Goal: Task Accomplishment & Management: Use online tool/utility

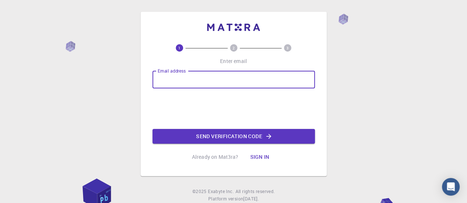
type input "[EMAIL_ADDRESS][DOMAIN_NAME]"
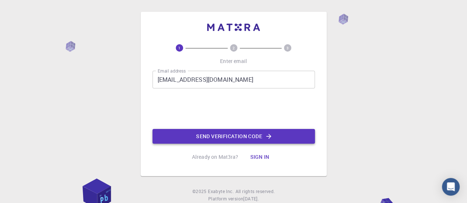
click at [206, 138] on button "Send verification code" at bounding box center [233, 136] width 162 height 15
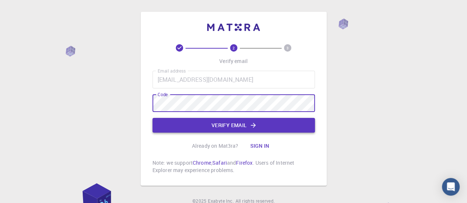
click at [221, 127] on button "Verify email" at bounding box center [233, 125] width 162 height 15
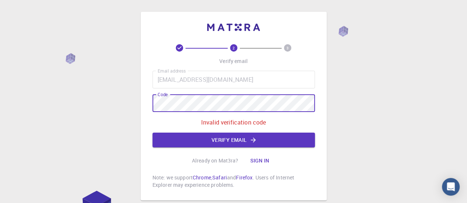
click at [134, 107] on div "2 3 Verify email Email address [EMAIL_ADDRESS][DOMAIN_NAME] Email address Code …" at bounding box center [233, 125] width 467 height 250
click at [122, 102] on div "2 3 Verify email Email address [EMAIL_ADDRESS][DOMAIN_NAME] Email address Code …" at bounding box center [233, 125] width 467 height 250
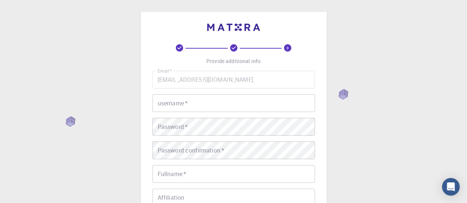
click at [217, 101] on input "username   *" at bounding box center [233, 104] width 162 height 18
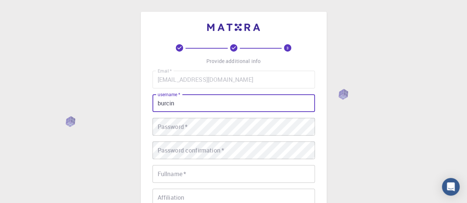
type input "burcin"
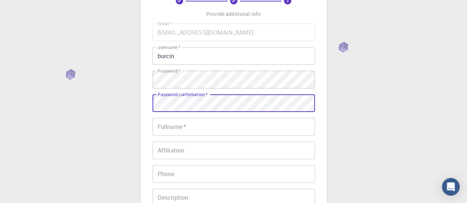
scroll to position [74, 0]
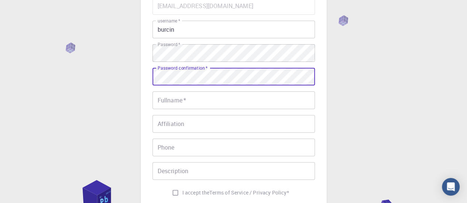
click at [220, 99] on input "Fullname   *" at bounding box center [233, 101] width 162 height 18
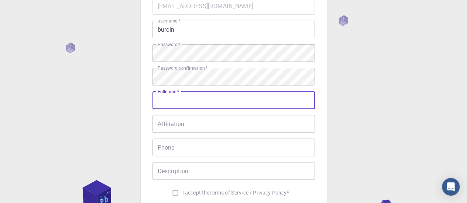
type input "[PERSON_NAME]"
type input "05068310727"
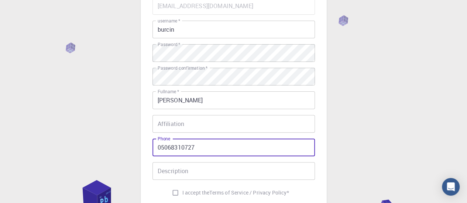
drag, startPoint x: 206, startPoint y: 144, endPoint x: 146, endPoint y: 148, distance: 60.3
click at [146, 148] on div "3 Provide additional info Email   * [EMAIL_ADDRESS][DOMAIN_NAME] Email   * user…" at bounding box center [234, 95] width 186 height 315
click at [203, 124] on input "Affiliation" at bounding box center [233, 124] width 162 height 18
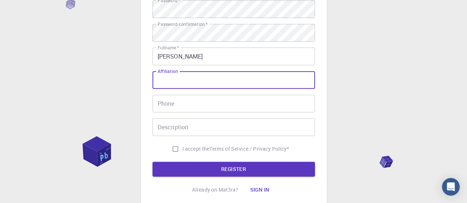
scroll to position [173, 0]
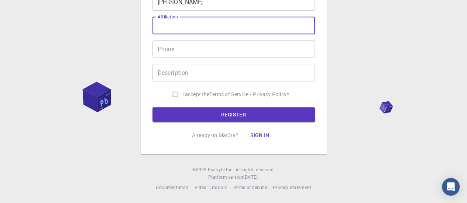
click at [173, 93] on input "I accept the Terms of Service / Privacy Policy *" at bounding box center [175, 94] width 14 height 14
checkbox input "true"
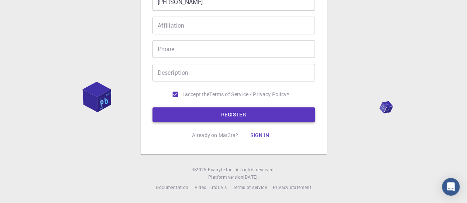
click at [220, 113] on button "REGISTER" at bounding box center [233, 114] width 162 height 15
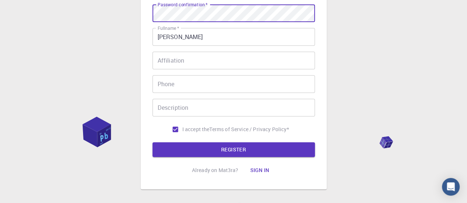
scroll to position [170, 0]
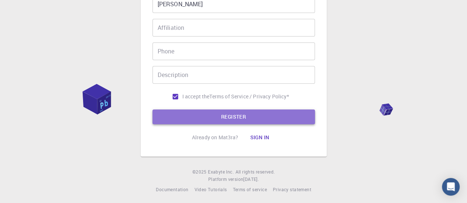
click at [216, 111] on button "REGISTER" at bounding box center [233, 117] width 162 height 15
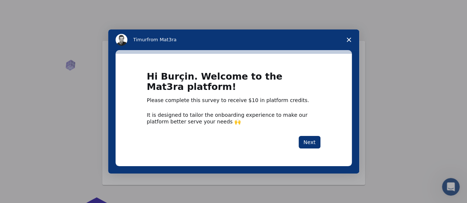
click at [349, 35] on span "Close survey" at bounding box center [349, 40] width 21 height 21
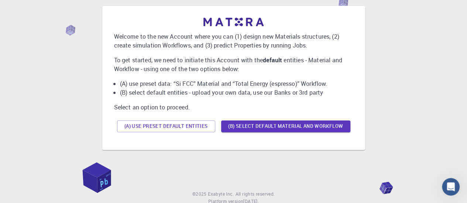
scroll to position [60, 0]
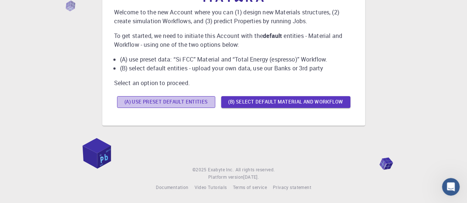
click at [182, 100] on button "(A) Use preset default entities" at bounding box center [166, 102] width 98 height 12
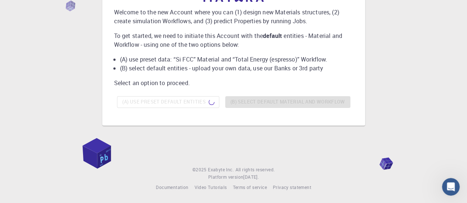
scroll to position [0, 0]
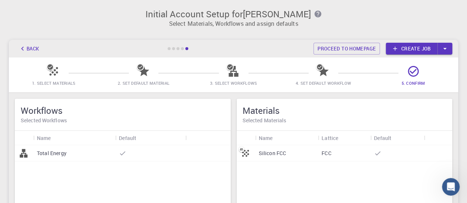
click at [442, 49] on icon "button" at bounding box center [445, 49] width 8 height 8
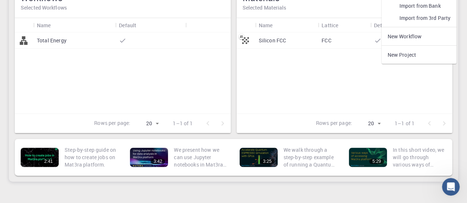
scroll to position [74, 0]
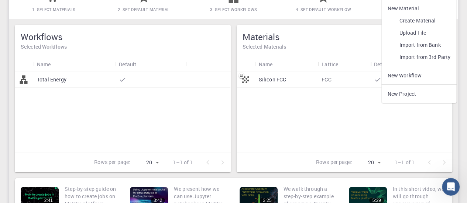
click at [391, 91] on link "New Project" at bounding box center [418, 94] width 75 height 12
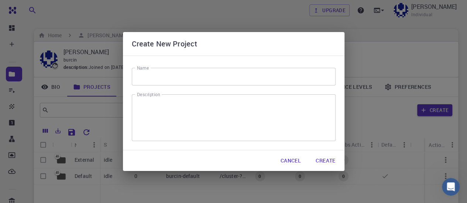
click at [286, 159] on button "Cancel" at bounding box center [291, 161] width 32 height 15
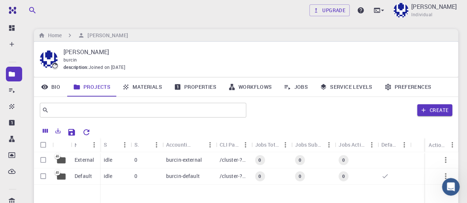
click at [48, 86] on icon at bounding box center [44, 86] width 7 height 7
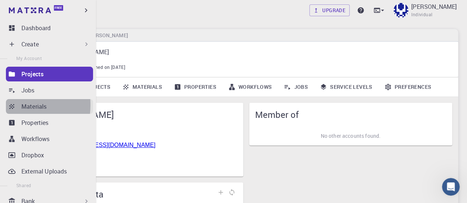
click at [7, 105] on link "Materials" at bounding box center [49, 106] width 87 height 15
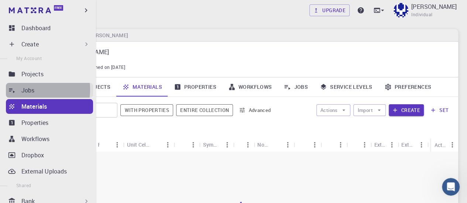
click at [15, 90] on icon at bounding box center [11, 90] width 7 height 7
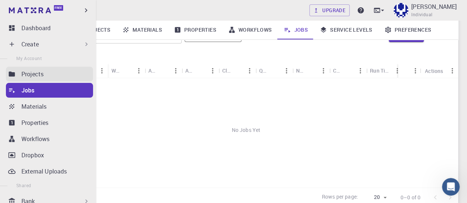
click at [41, 75] on p "Projects" at bounding box center [32, 74] width 22 height 9
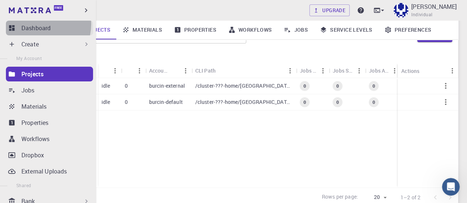
click at [42, 24] on p "Dashboard" at bounding box center [35, 28] width 29 height 9
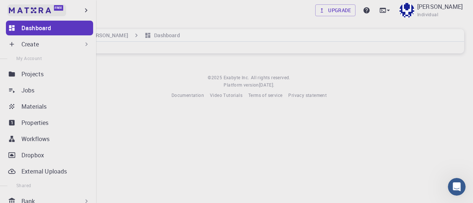
click at [63, 12] on link "Free" at bounding box center [36, 10] width 59 height 12
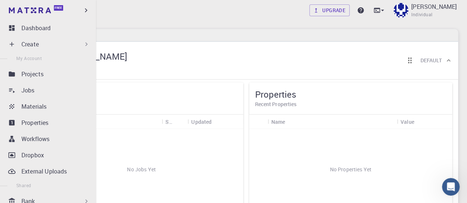
click at [43, 46] on div "Create" at bounding box center [55, 44] width 69 height 9
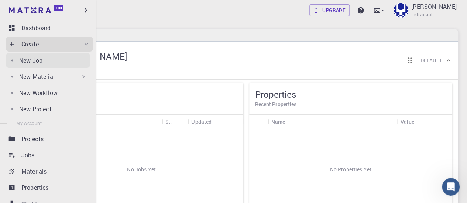
click at [36, 61] on p "New Job" at bounding box center [30, 60] width 23 height 9
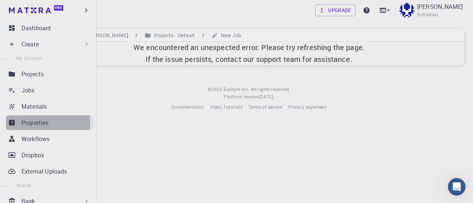
click at [19, 123] on link "Properties" at bounding box center [49, 123] width 87 height 15
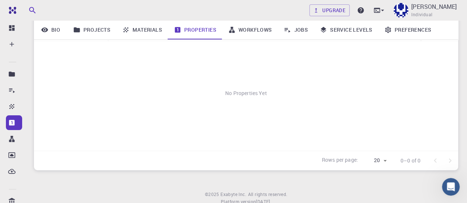
scroll to position [136, 0]
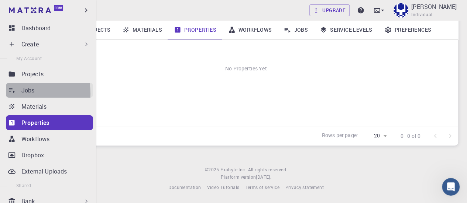
click at [15, 93] on icon at bounding box center [11, 90] width 7 height 7
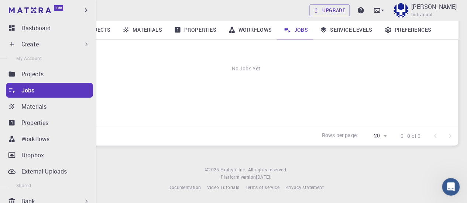
click at [12, 43] on icon at bounding box center [12, 44] width 4 height 4
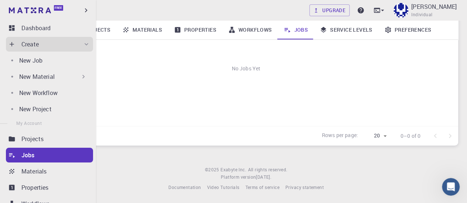
click at [9, 74] on div "New Material" at bounding box center [48, 76] width 84 height 15
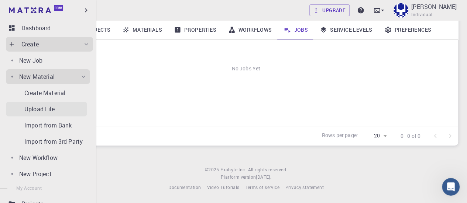
scroll to position [74, 0]
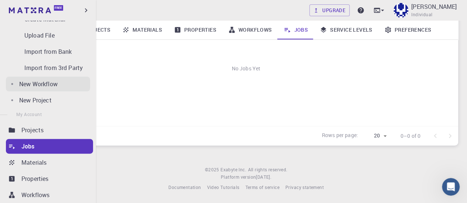
click at [12, 82] on link "New Workflow" at bounding box center [48, 84] width 84 height 15
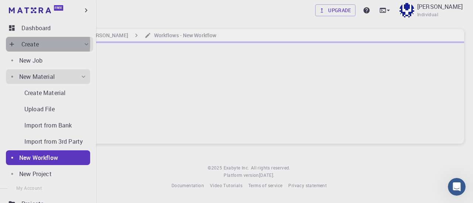
click at [12, 44] on icon at bounding box center [12, 44] width 4 height 4
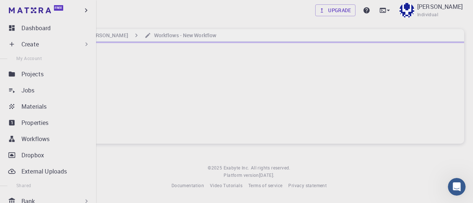
click at [12, 44] on icon at bounding box center [12, 44] width 4 height 4
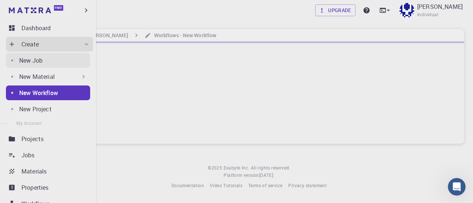
click at [16, 59] on link "New Job" at bounding box center [48, 60] width 84 height 15
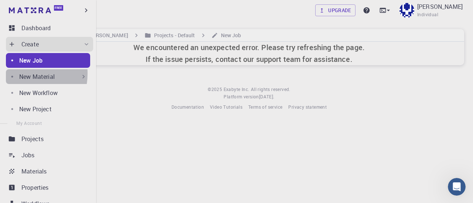
click at [16, 73] on div "New Material" at bounding box center [48, 76] width 84 height 15
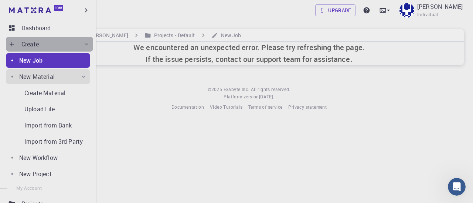
click at [83, 42] on icon at bounding box center [86, 44] width 7 height 7
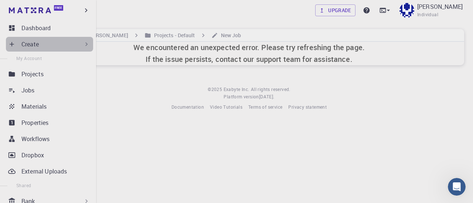
click at [83, 42] on icon at bounding box center [86, 44] width 7 height 7
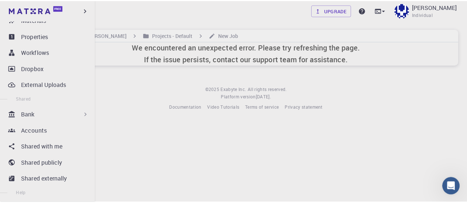
scroll to position [111, 0]
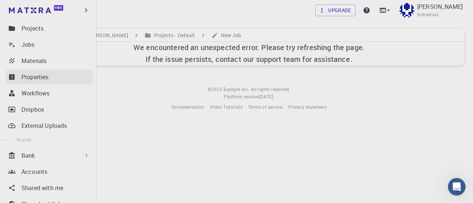
click at [31, 77] on p "Properties" at bounding box center [34, 77] width 27 height 9
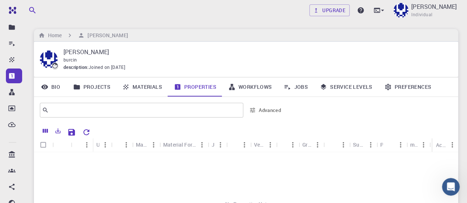
scroll to position [45, 0]
click at [252, 84] on link "Workflows" at bounding box center [250, 87] width 56 height 19
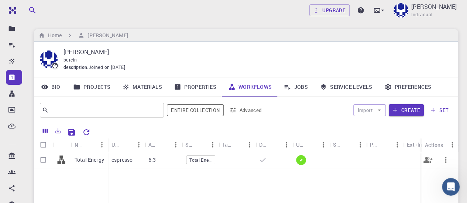
scroll to position [37, 0]
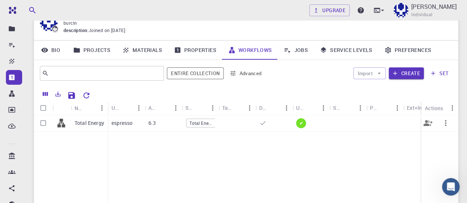
click at [138, 123] on div "espresso" at bounding box center [126, 124] width 37 height 16
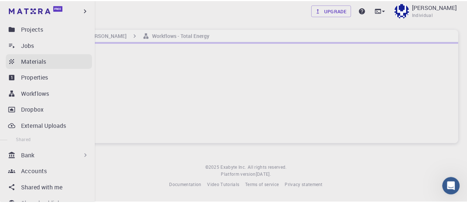
scroll to position [46, 0]
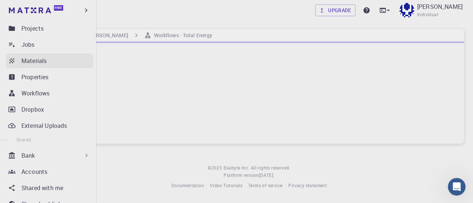
click at [30, 57] on p "Materials" at bounding box center [33, 60] width 25 height 9
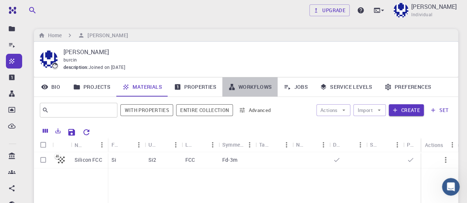
click at [252, 85] on link "Workflows" at bounding box center [250, 87] width 56 height 19
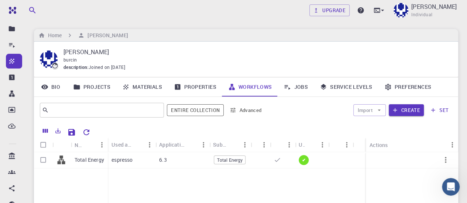
click at [252, 85] on link "Workflows" at bounding box center [250, 87] width 56 height 19
click at [118, 107] on input "text" at bounding box center [99, 110] width 101 height 10
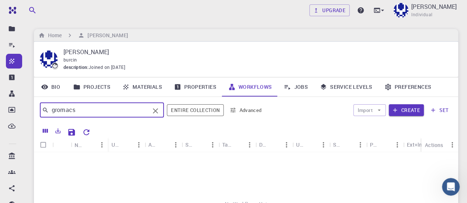
type input "gromacs"
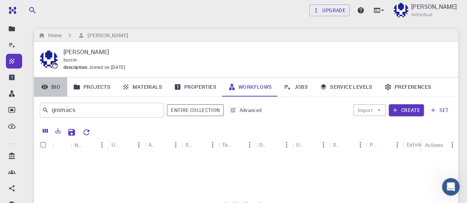
click at [55, 87] on link "Bio" at bounding box center [50, 87] width 33 height 19
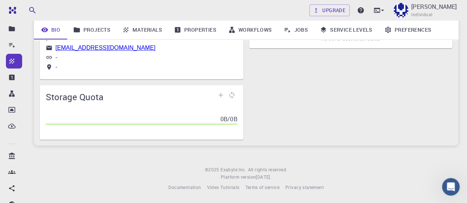
scroll to position [25, 0]
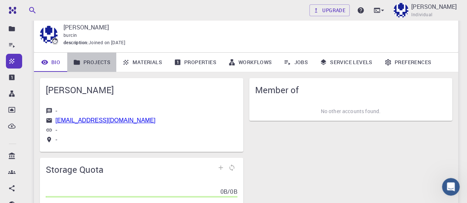
click at [85, 61] on link "Projects" at bounding box center [91, 62] width 49 height 19
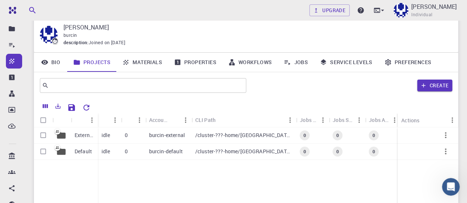
click at [144, 59] on link "Materials" at bounding box center [142, 62] width 52 height 19
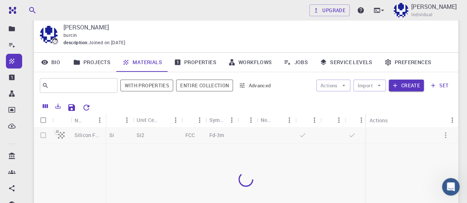
click at [88, 66] on link "Projects" at bounding box center [91, 62] width 49 height 19
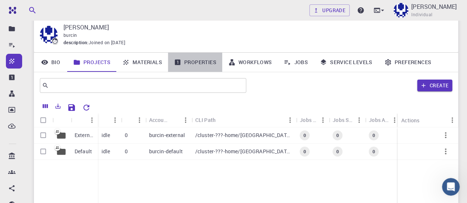
click at [206, 59] on link "Properties" at bounding box center [195, 62] width 54 height 19
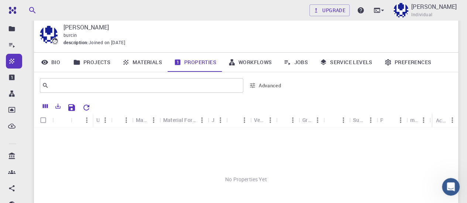
click at [253, 61] on link "Workflows" at bounding box center [250, 62] width 56 height 19
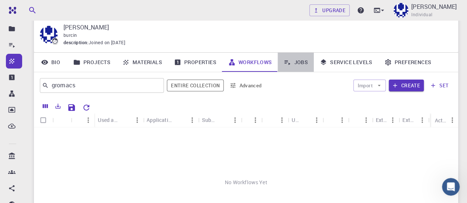
click at [306, 59] on link "Jobs" at bounding box center [296, 62] width 36 height 19
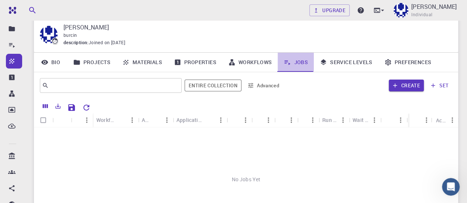
click at [285, 62] on icon at bounding box center [288, 63] width 6 height 5
click at [286, 64] on icon at bounding box center [287, 62] width 7 height 7
click at [289, 65] on icon at bounding box center [287, 62] width 7 height 7
click at [332, 63] on link "Service Levels" at bounding box center [346, 62] width 65 height 19
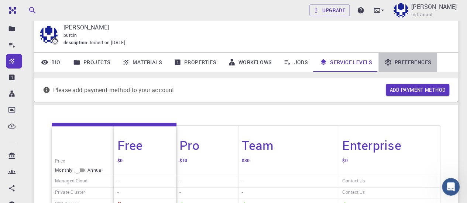
click at [424, 60] on link "Preferences" at bounding box center [407, 62] width 59 height 19
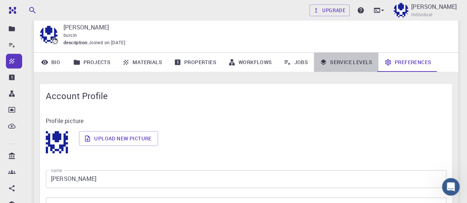
click at [348, 62] on link "Service Levels" at bounding box center [346, 62] width 65 height 19
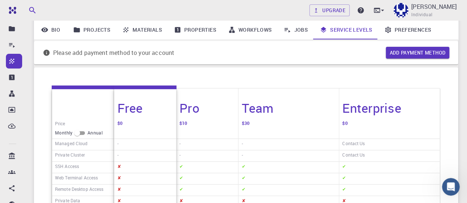
scroll to position [46, 0]
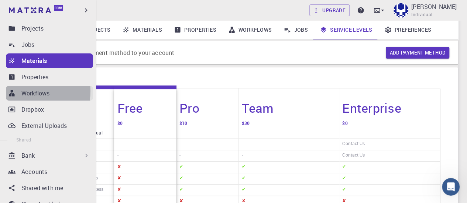
click at [21, 91] on link "Workflows" at bounding box center [49, 93] width 87 height 15
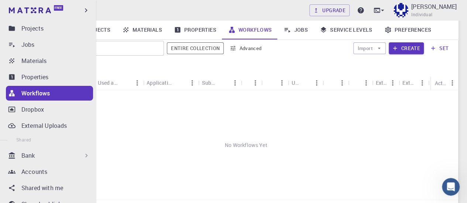
click at [13, 93] on icon at bounding box center [12, 93] width 6 height 6
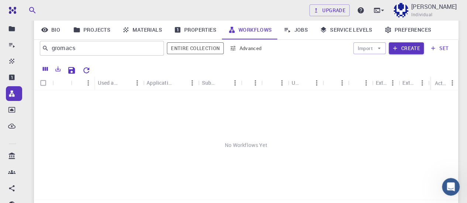
scroll to position [46, 0]
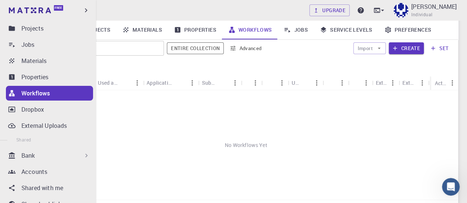
click at [10, 95] on icon at bounding box center [12, 93] width 6 height 6
click at [12, 79] on icon at bounding box center [12, 78] width 6 height 6
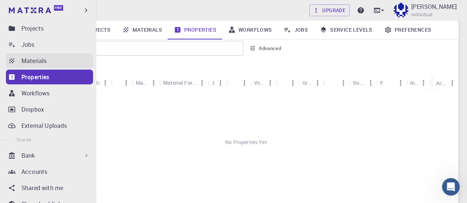
click at [12, 64] on icon at bounding box center [11, 60] width 7 height 7
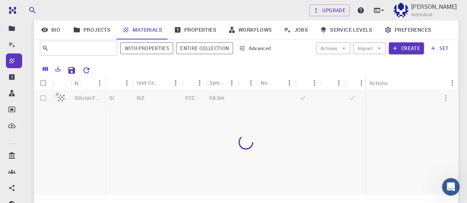
scroll to position [45, 0]
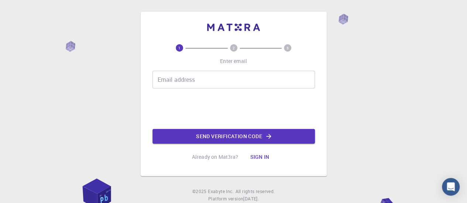
click at [189, 76] on input "Email address" at bounding box center [233, 80] width 162 height 18
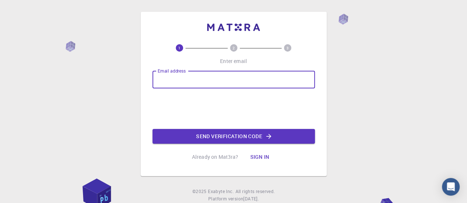
type input "[EMAIL_ADDRESS][DOMAIN_NAME]"
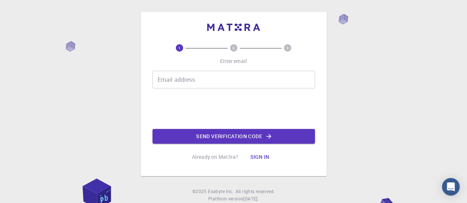
click at [204, 75] on input "Email address" at bounding box center [233, 80] width 162 height 18
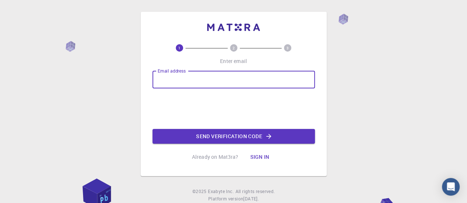
type input "[EMAIL_ADDRESS][DOMAIN_NAME]"
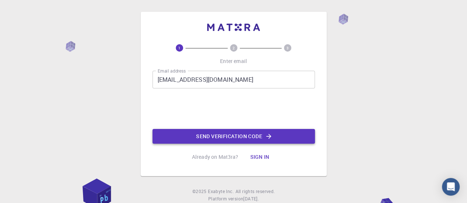
click at [220, 137] on button "Send verification code" at bounding box center [233, 136] width 162 height 15
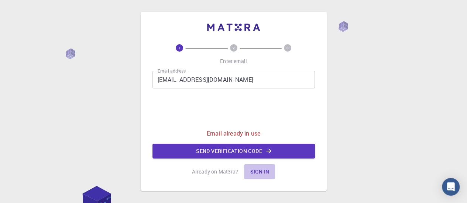
click at [261, 169] on button "Sign in" at bounding box center [259, 172] width 31 height 15
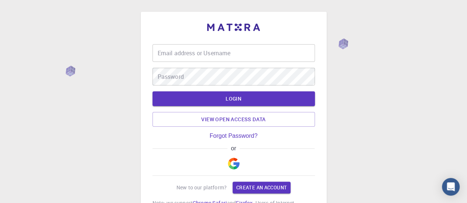
type input "[EMAIL_ADDRESS][DOMAIN_NAME]"
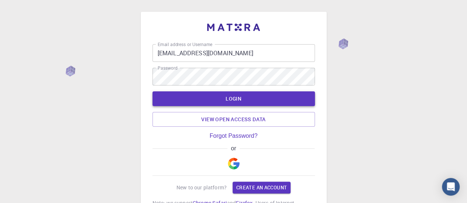
click at [239, 103] on button "LOGIN" at bounding box center [233, 99] width 162 height 15
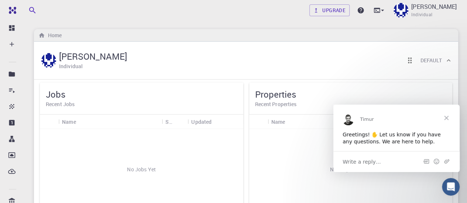
click at [446, 117] on span "Close" at bounding box center [446, 117] width 27 height 27
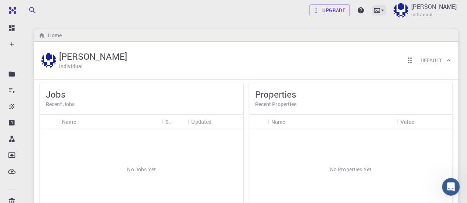
click at [379, 8] on icon at bounding box center [382, 10] width 7 height 7
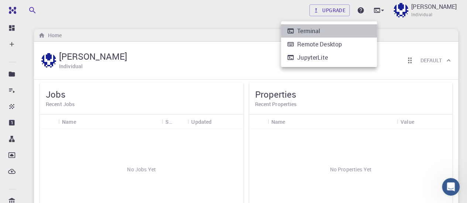
click at [327, 28] on li "Terminal" at bounding box center [329, 30] width 96 height 13
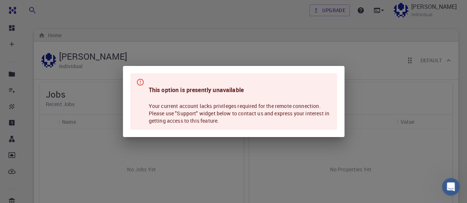
click at [291, 49] on div "This option is presently unavailable Your current account lacks privileges requ…" at bounding box center [233, 101] width 467 height 203
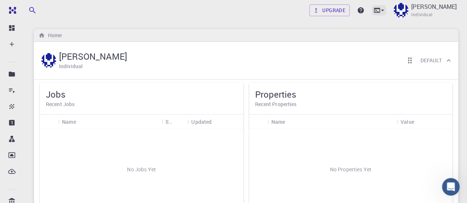
click at [379, 10] on icon at bounding box center [382, 10] width 7 height 7
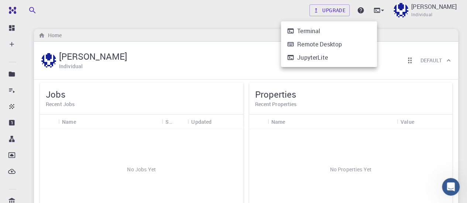
click at [336, 30] on li "Terminal" at bounding box center [329, 30] width 96 height 13
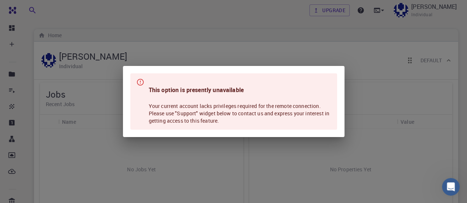
click at [345, 71] on div "This option is presently unavailable Your current account lacks privileges requ…" at bounding box center [233, 101] width 467 height 203
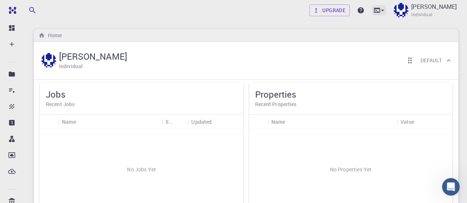
click at [373, 9] on icon at bounding box center [376, 10] width 7 height 7
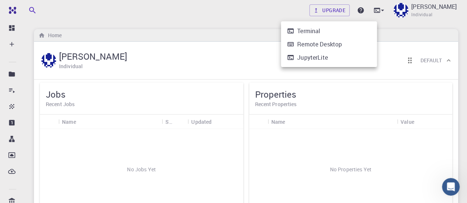
click at [10, 90] on div at bounding box center [233, 101] width 467 height 203
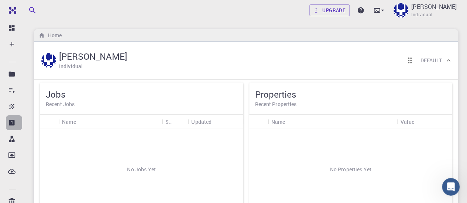
click at [16, 123] on link "Properties" at bounding box center [14, 123] width 16 height 15
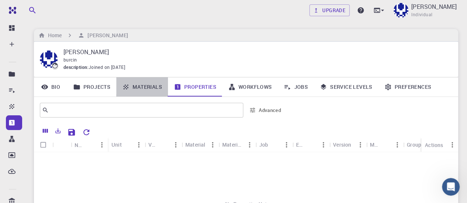
click at [144, 87] on link "Materials" at bounding box center [142, 87] width 52 height 19
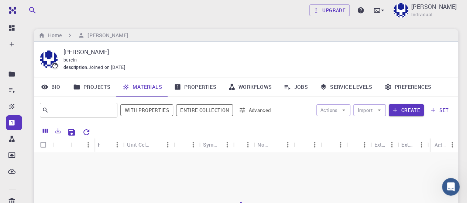
click at [189, 89] on link "Properties" at bounding box center [195, 87] width 54 height 19
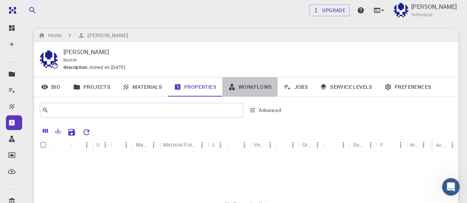
click at [271, 83] on link "Workflows" at bounding box center [250, 87] width 56 height 19
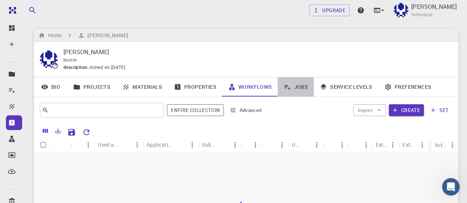
click at [303, 85] on link "Jobs" at bounding box center [296, 87] width 36 height 19
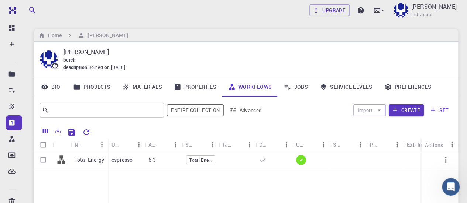
click at [343, 85] on link "Service Levels" at bounding box center [346, 87] width 65 height 19
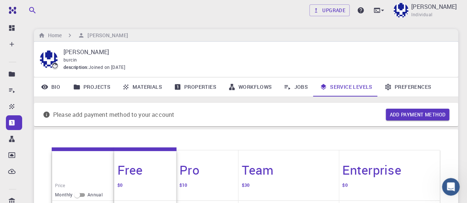
click at [304, 89] on link "Jobs" at bounding box center [296, 87] width 36 height 19
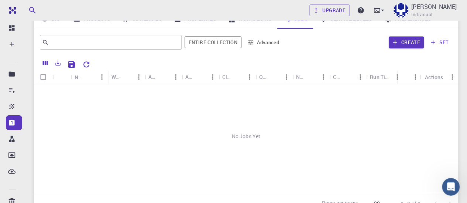
scroll to position [37, 0]
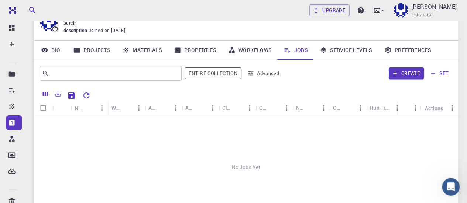
click at [248, 52] on link "Workflows" at bounding box center [250, 50] width 56 height 19
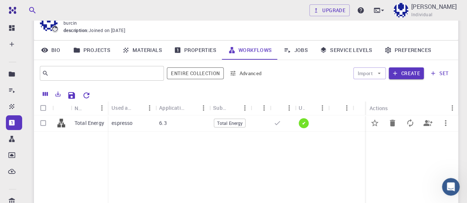
click at [131, 125] on p "espresso" at bounding box center [121, 123] width 21 height 7
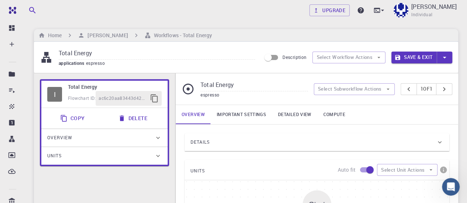
click at [166, 139] on div "Overview" at bounding box center [104, 138] width 126 height 18
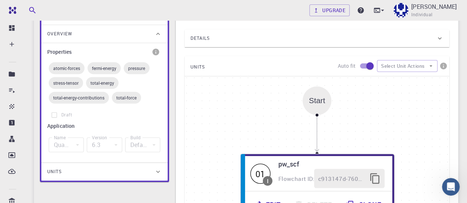
scroll to position [111, 0]
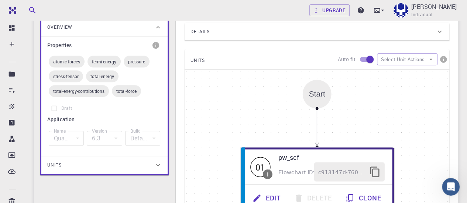
click at [61, 137] on div "Quantum Espresso" at bounding box center [66, 138] width 35 height 15
click at [55, 164] on span "Units" at bounding box center [54, 165] width 14 height 12
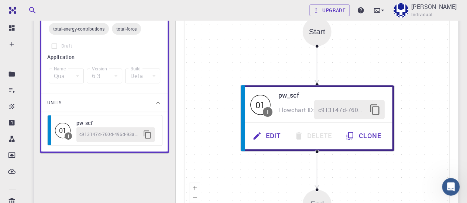
scroll to position [221, 0]
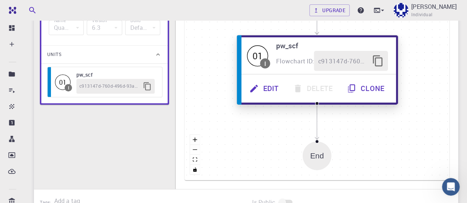
click at [274, 87] on button "Edit" at bounding box center [265, 89] width 44 height 20
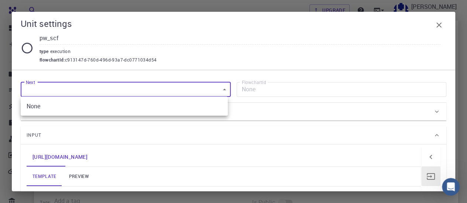
click at [97, 85] on body "Free Dashboard Create New Job New Material Create Material Upload File Import f…" at bounding box center [233, 36] width 467 height 515
click at [97, 85] on div at bounding box center [233, 101] width 467 height 203
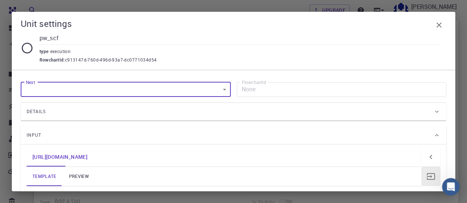
click at [437, 23] on icon "button" at bounding box center [439, 25] width 9 height 9
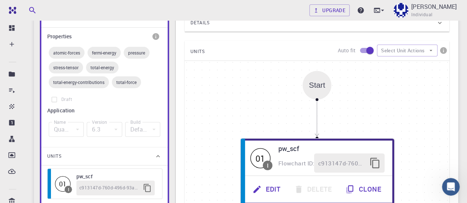
scroll to position [74, 0]
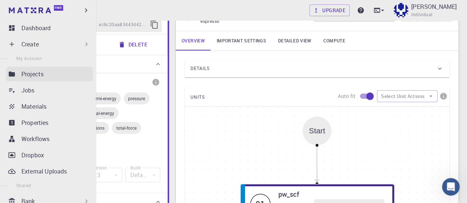
click at [22, 74] on p "Projects" at bounding box center [32, 74] width 22 height 9
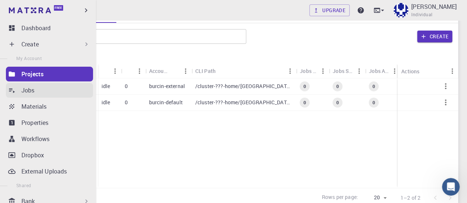
click at [21, 89] on link "Jobs" at bounding box center [49, 90] width 87 height 15
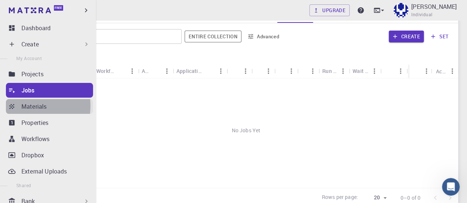
click at [26, 106] on p "Materials" at bounding box center [33, 106] width 25 height 9
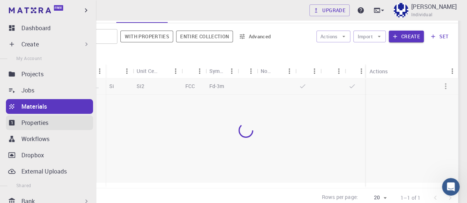
click at [32, 124] on p "Properties" at bounding box center [34, 123] width 27 height 9
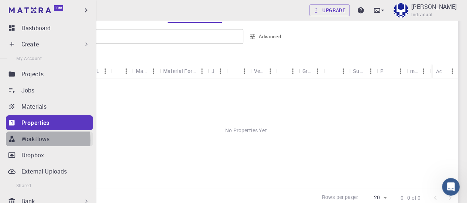
click at [31, 141] on p "Workflows" at bounding box center [35, 139] width 28 height 9
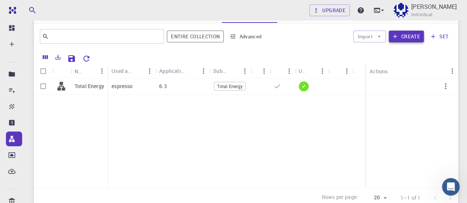
click at [413, 35] on button "Create" at bounding box center [406, 37] width 35 height 12
